Goal: Task Accomplishment & Management: Use online tool/utility

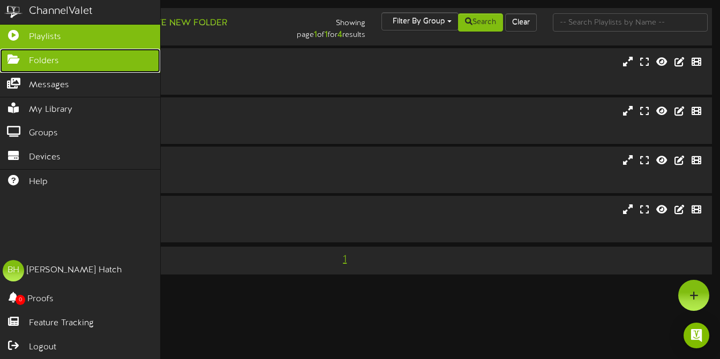
click at [32, 60] on span "Folders" at bounding box center [44, 61] width 30 height 12
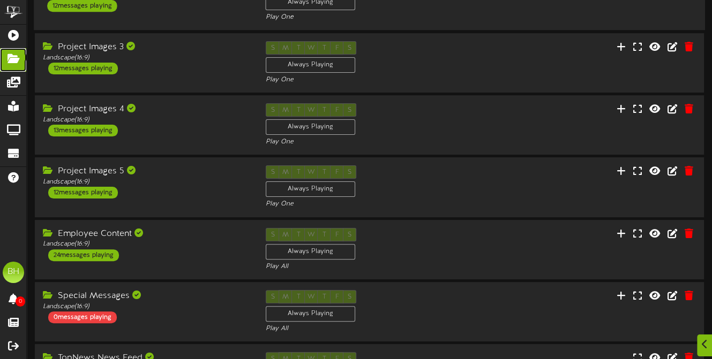
scroll to position [268, 0]
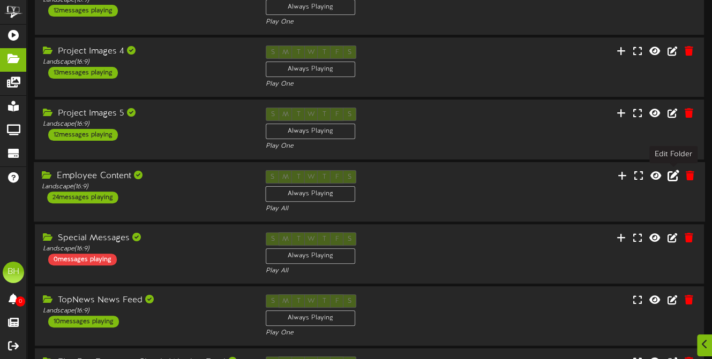
click at [675, 177] on icon at bounding box center [673, 175] width 12 height 12
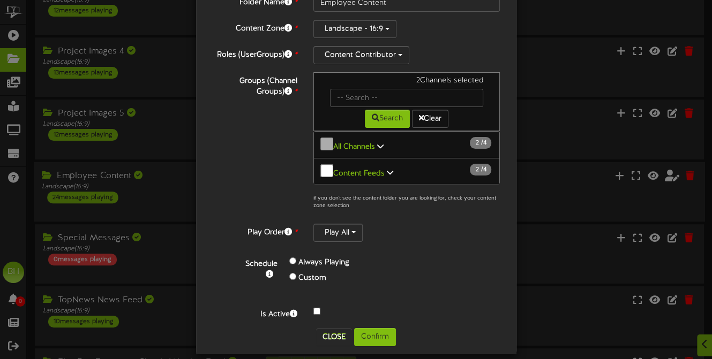
scroll to position [65, 0]
click at [336, 328] on button "Close" at bounding box center [334, 336] width 36 height 17
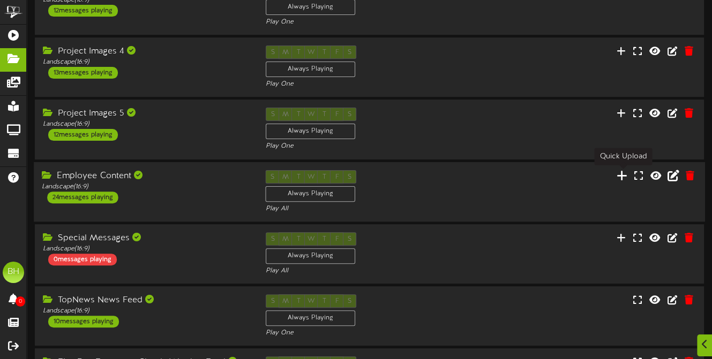
click at [620, 179] on icon at bounding box center [622, 175] width 11 height 12
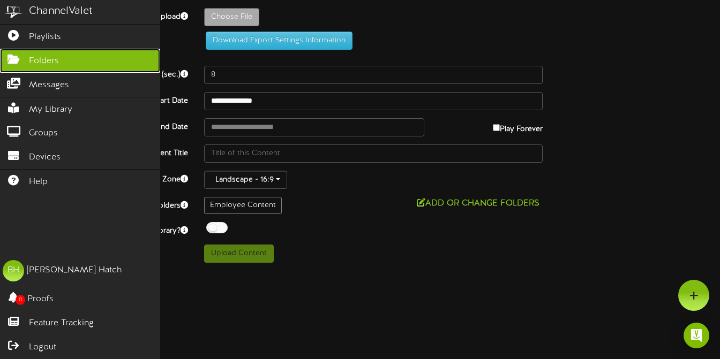
click at [51, 59] on span "Folders" at bounding box center [44, 61] width 30 height 12
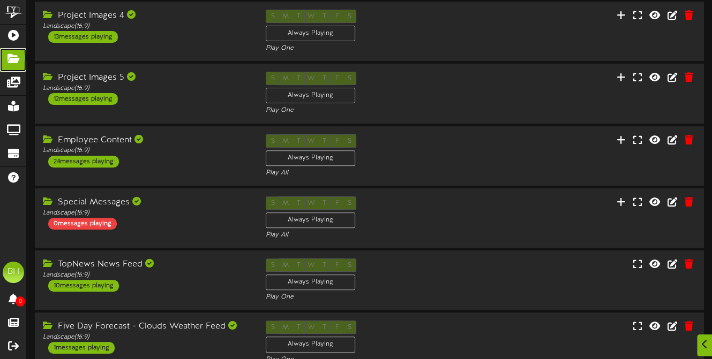
scroll to position [321, 0]
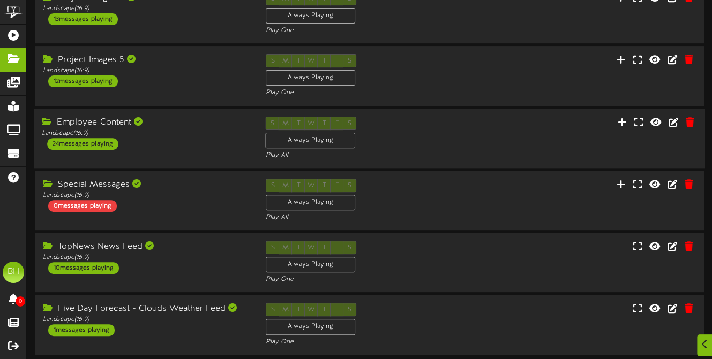
click at [423, 121] on div "S M T W T F S Always Playing Play All" at bounding box center [370, 138] width 224 height 44
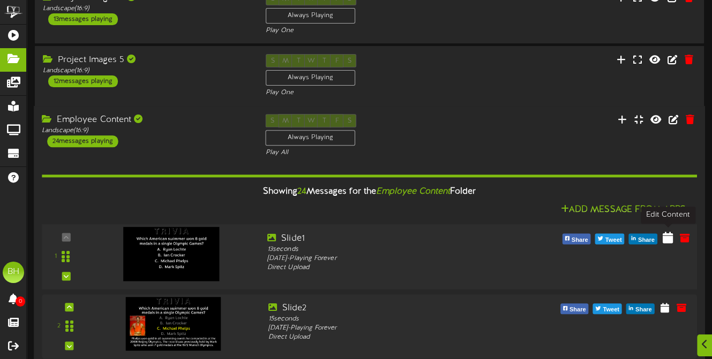
click at [666, 235] on icon at bounding box center [667, 237] width 10 height 12
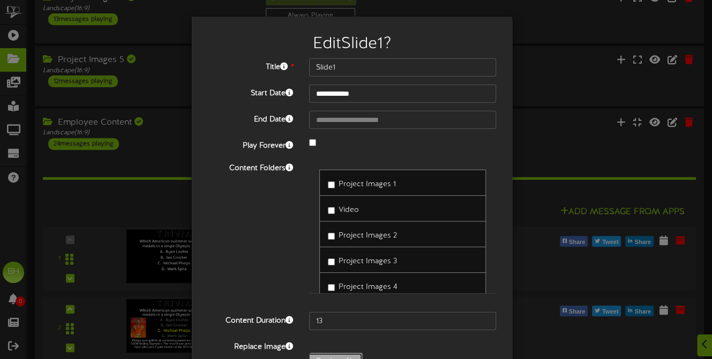
type input "**********"
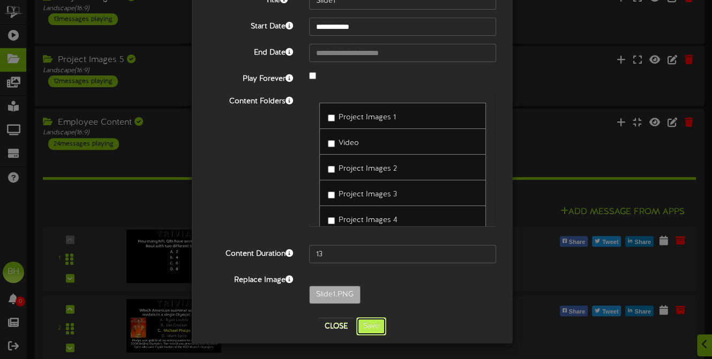
click at [367, 329] on button "Save" at bounding box center [371, 327] width 30 height 18
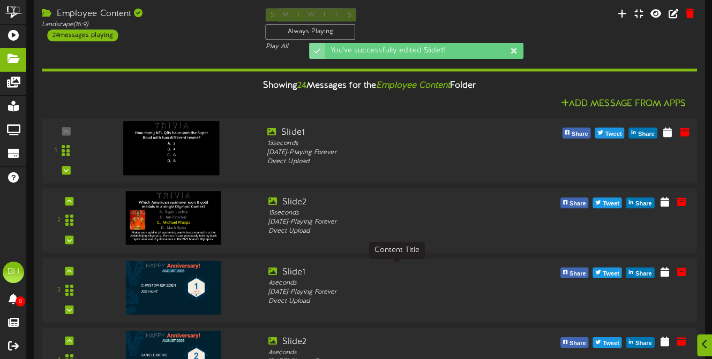
scroll to position [429, 0]
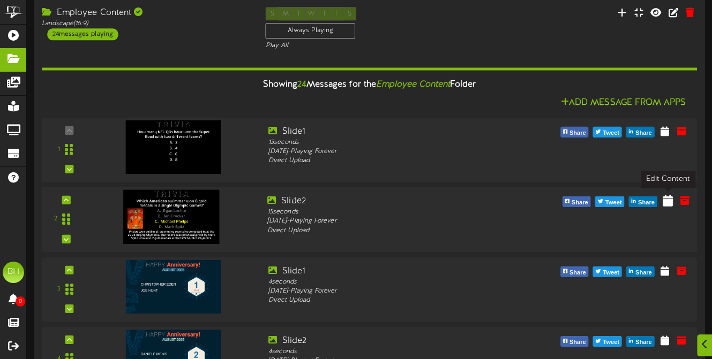
click at [665, 201] on icon at bounding box center [667, 200] width 10 height 12
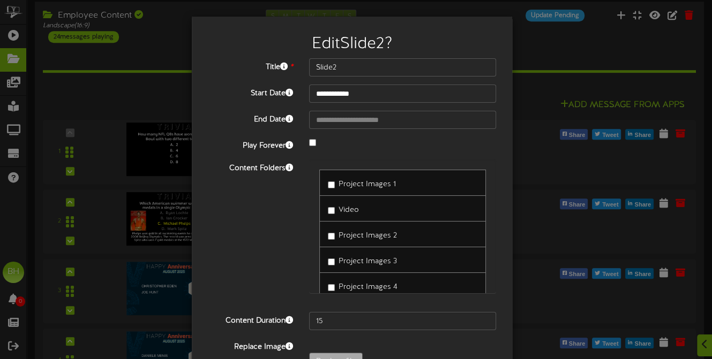
click at [328, 353] on label "Replace file" at bounding box center [336, 362] width 54 height 18
type input "**********"
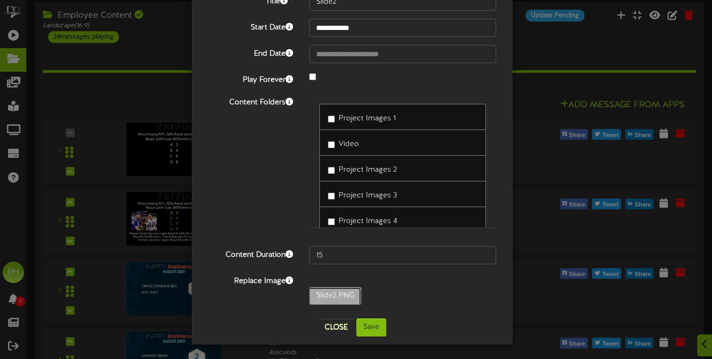
scroll to position [67, 0]
click at [380, 329] on button "Save" at bounding box center [371, 327] width 30 height 18
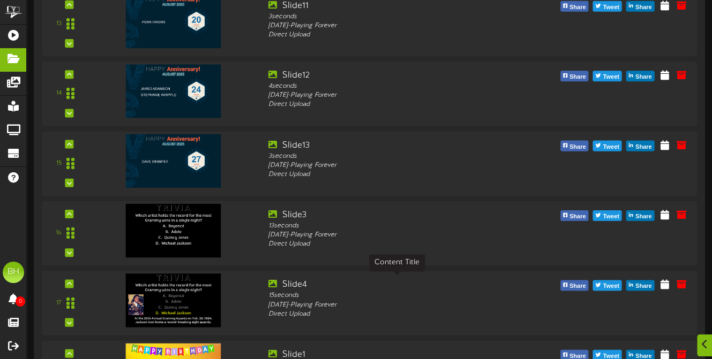
scroll to position [1446, 0]
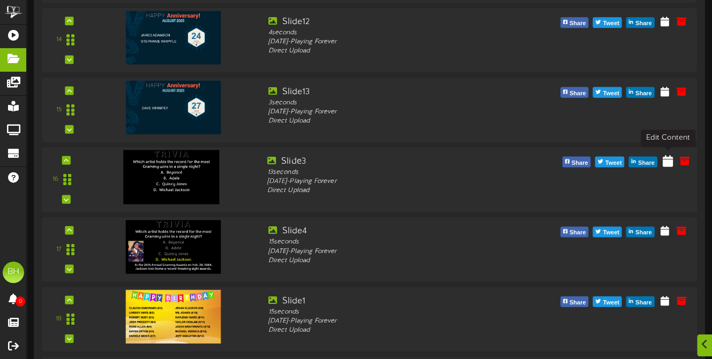
click at [664, 159] on icon at bounding box center [667, 160] width 10 height 12
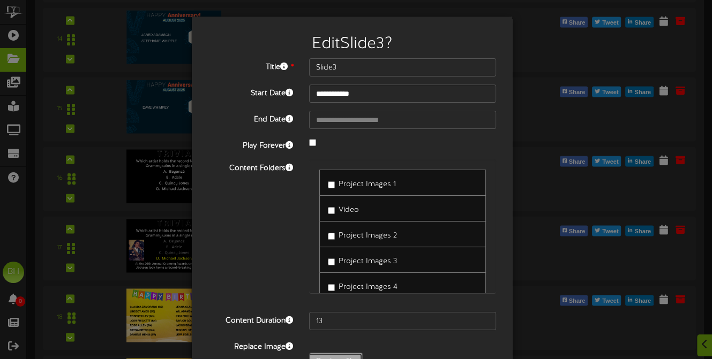
type input "**********"
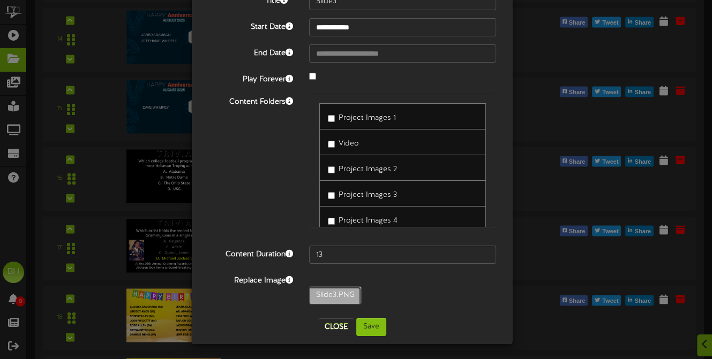
scroll to position [67, 0]
click at [371, 327] on button "Save" at bounding box center [371, 327] width 30 height 18
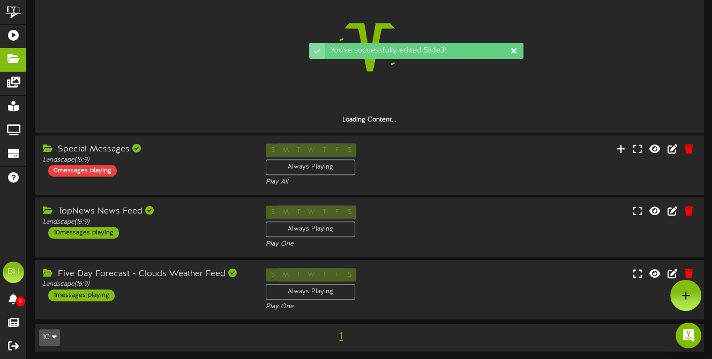
scroll to position [1446, 0]
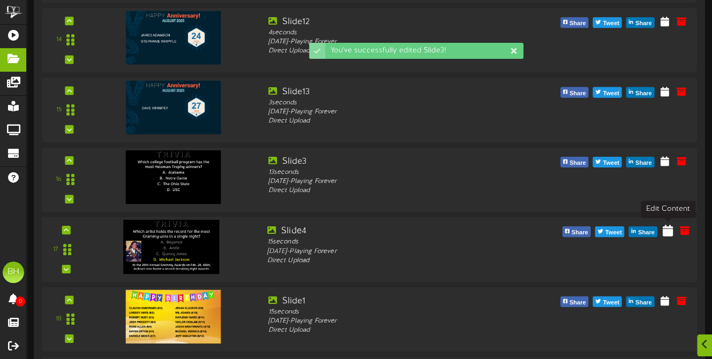
click at [671, 233] on icon at bounding box center [667, 230] width 10 height 12
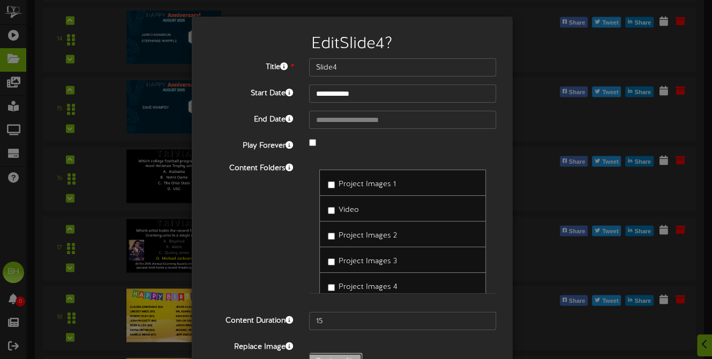
type input "**********"
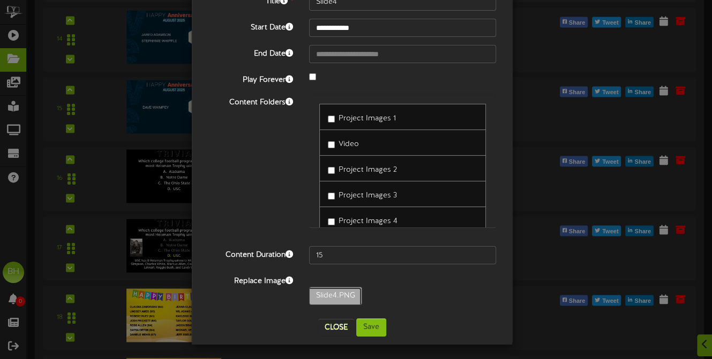
scroll to position [67, 0]
click at [377, 322] on button "Save" at bounding box center [371, 327] width 30 height 18
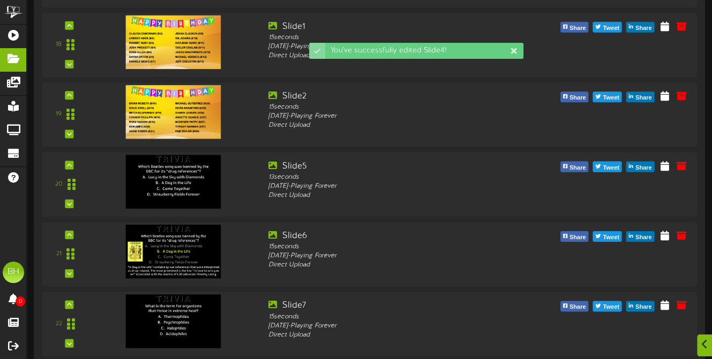
scroll to position [1821, 0]
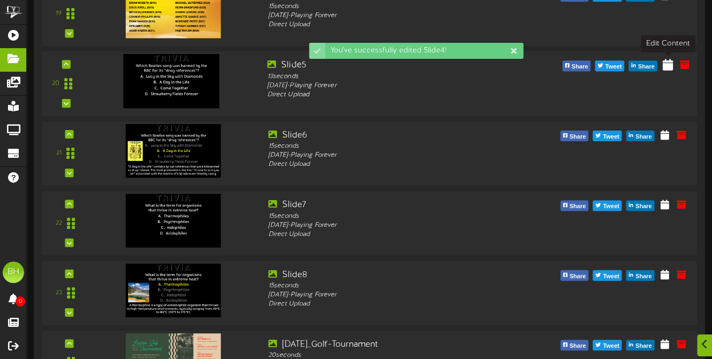
click at [666, 66] on icon at bounding box center [667, 65] width 10 height 12
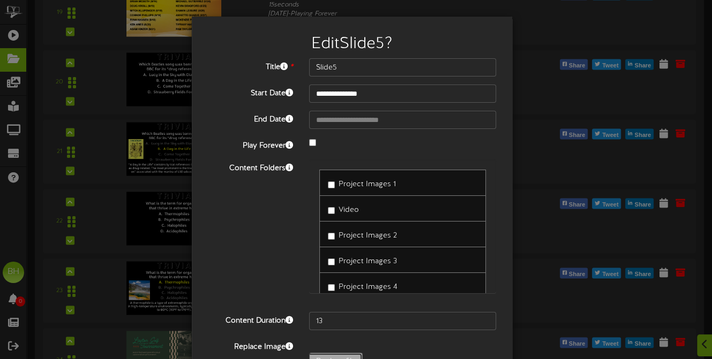
type input "**********"
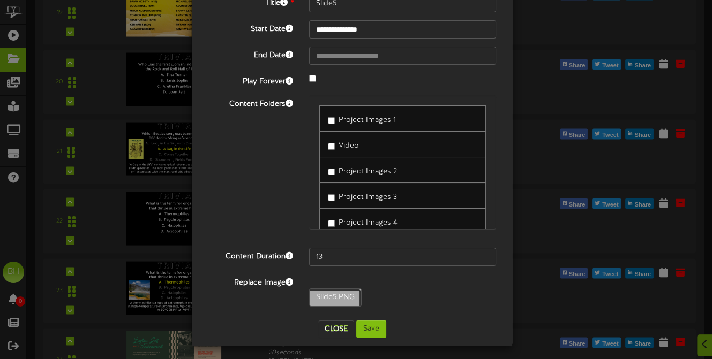
scroll to position [67, 0]
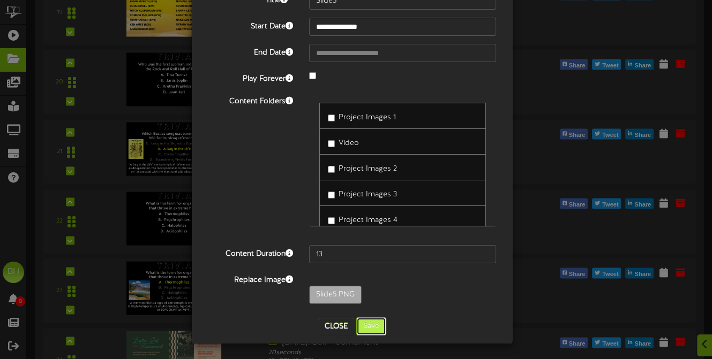
click at [379, 325] on button "Save" at bounding box center [371, 327] width 30 height 18
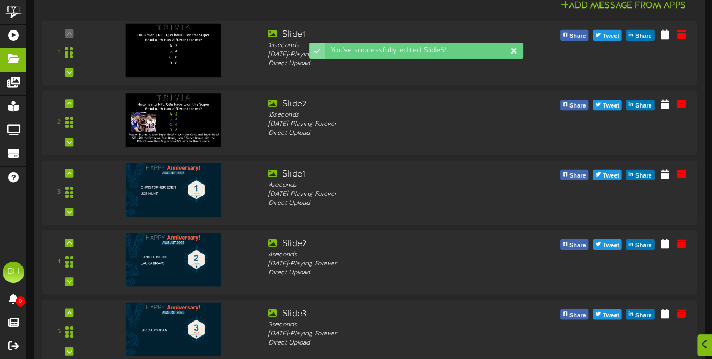
scroll to position [1821, 0]
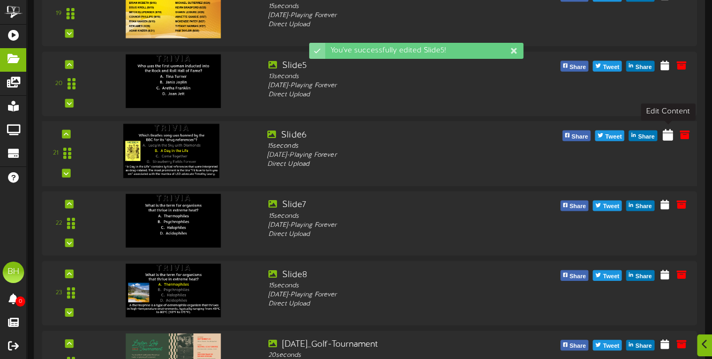
click at [666, 137] on icon at bounding box center [667, 135] width 10 height 12
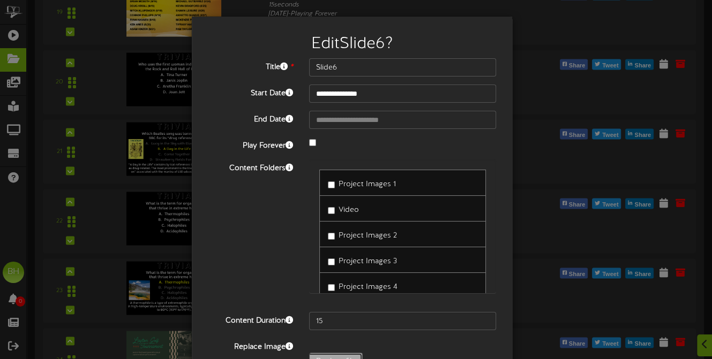
type input "**********"
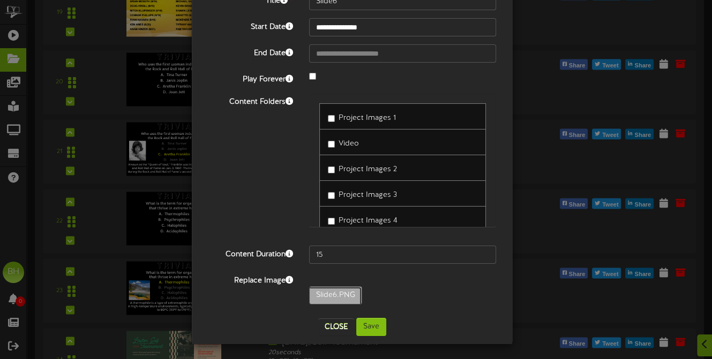
scroll to position [67, 0]
click at [375, 327] on button "Save" at bounding box center [371, 327] width 30 height 18
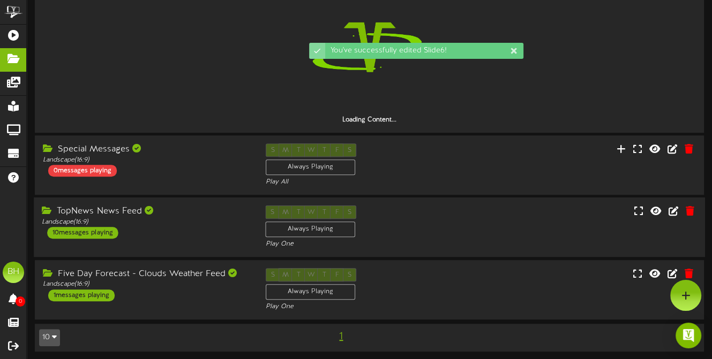
scroll to position [1821, 0]
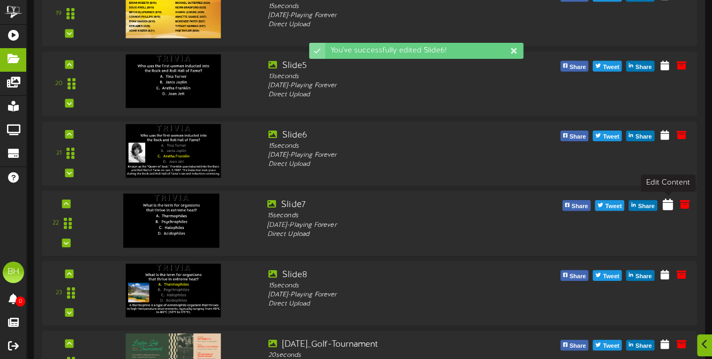
click at [670, 207] on icon at bounding box center [667, 205] width 10 height 12
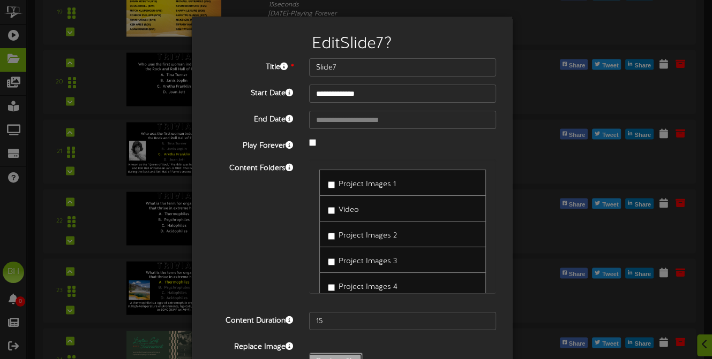
type input "**********"
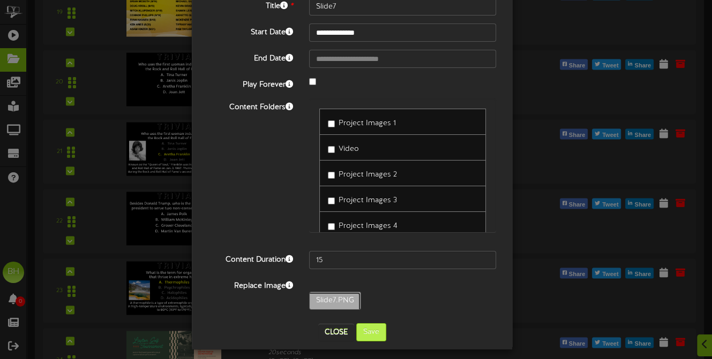
scroll to position [67, 0]
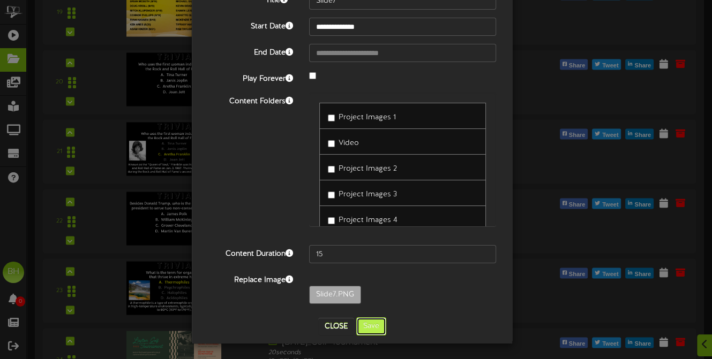
click at [366, 325] on button "Save" at bounding box center [371, 327] width 30 height 18
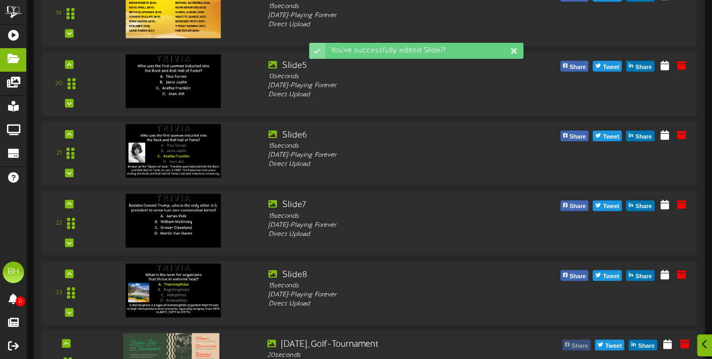
scroll to position [1928, 0]
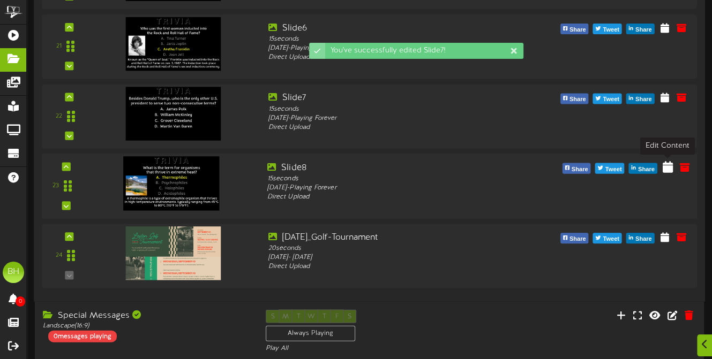
click at [665, 166] on icon at bounding box center [667, 167] width 10 height 12
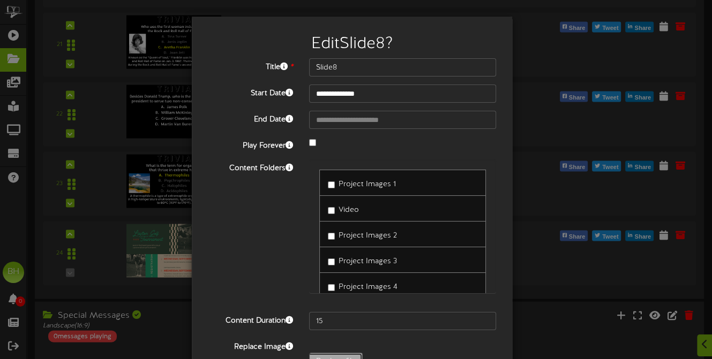
type input "**********"
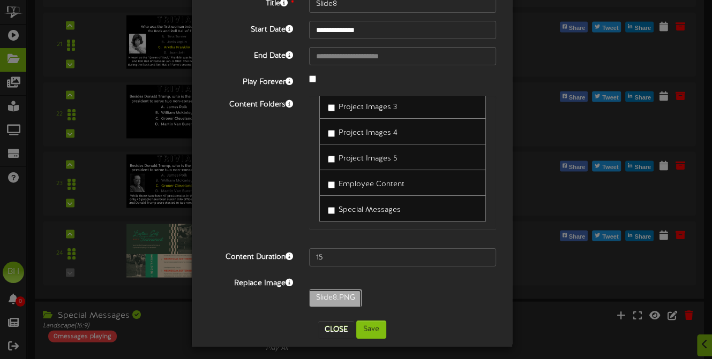
scroll to position [67, 0]
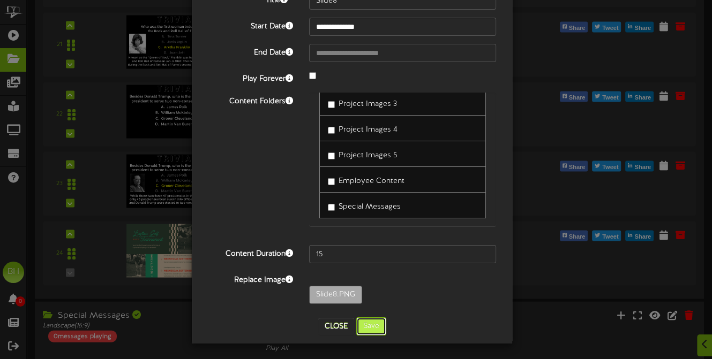
click at [365, 327] on button "Save" at bounding box center [371, 327] width 30 height 18
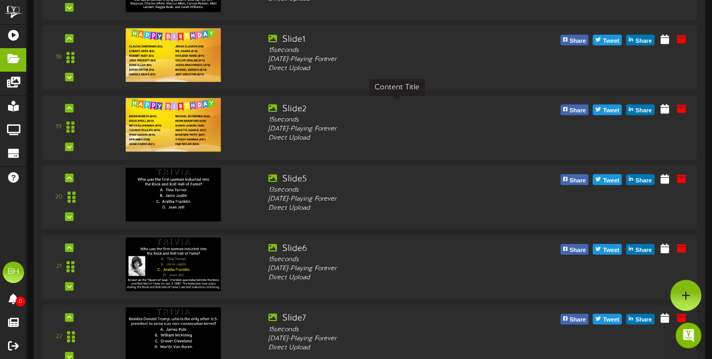
scroll to position [1613, 0]
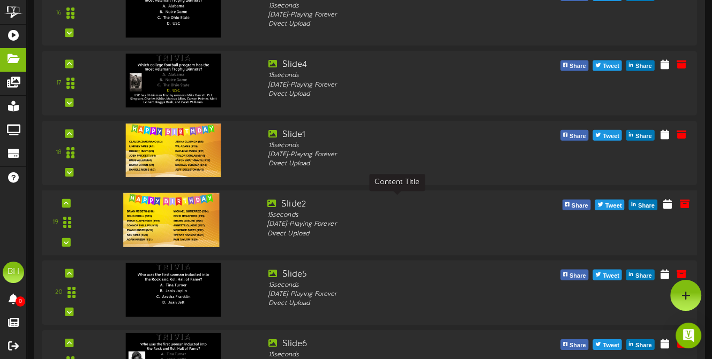
click at [438, 204] on div "Slide2" at bounding box center [396, 204] width 259 height 12
